Goal: Task Accomplishment & Management: Complete application form

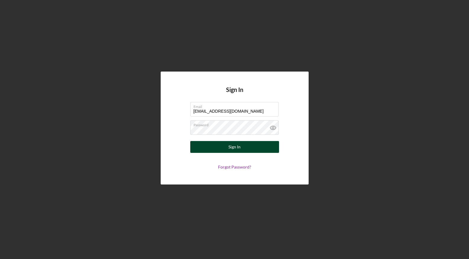
type input "[EMAIL_ADDRESS][DOMAIN_NAME]"
click at [267, 146] on button "Sign In" at bounding box center [234, 147] width 89 height 12
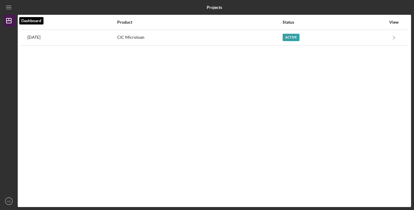
click at [10, 20] on icon "Icon/Dashboard" at bounding box center [8, 20] width 15 height 15
click at [11, 9] on icon "Icon/Menu" at bounding box center [8, 7] width 13 height 13
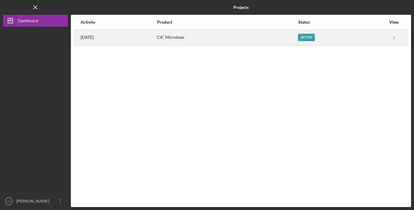
click at [92, 39] on time "[DATE]" at bounding box center [87, 37] width 13 height 5
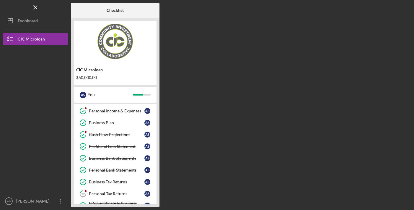
scroll to position [59, 0]
click at [108, 111] on div "Personal Income & Expenses" at bounding box center [117, 110] width 56 height 5
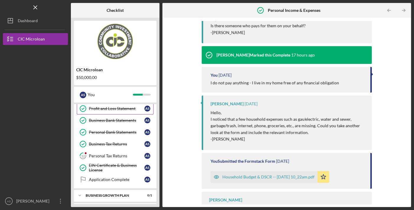
scroll to position [117, 0]
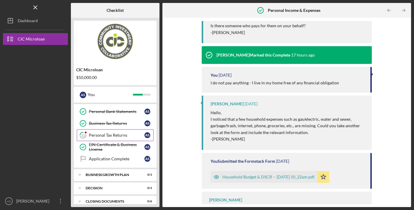
click at [115, 133] on div "Personal Tax Returns" at bounding box center [117, 135] width 56 height 5
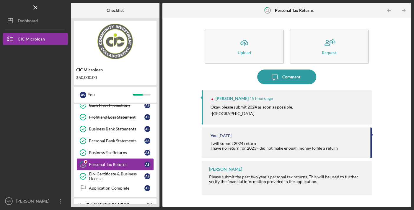
scroll to position [59, 0]
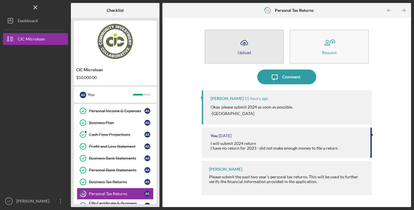
click at [244, 44] on line "button" at bounding box center [244, 44] width 0 height 4
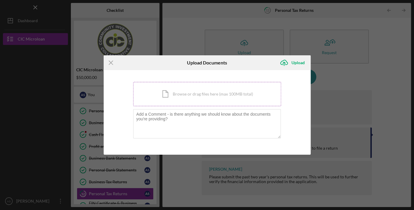
click at [201, 91] on div "Icon/Document Browse or drag files here (max 100MB total) Tap to choose files o…" at bounding box center [207, 94] width 148 height 24
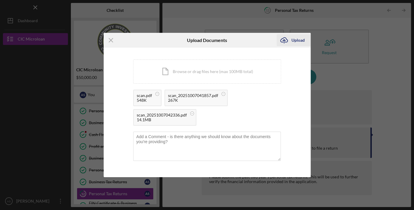
click at [301, 41] on div "Upload" at bounding box center [298, 40] width 13 height 12
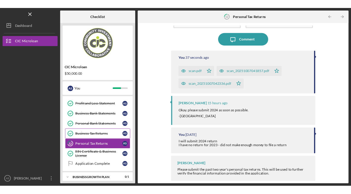
scroll to position [63, 0]
